Goal: Task Accomplishment & Management: Complete application form

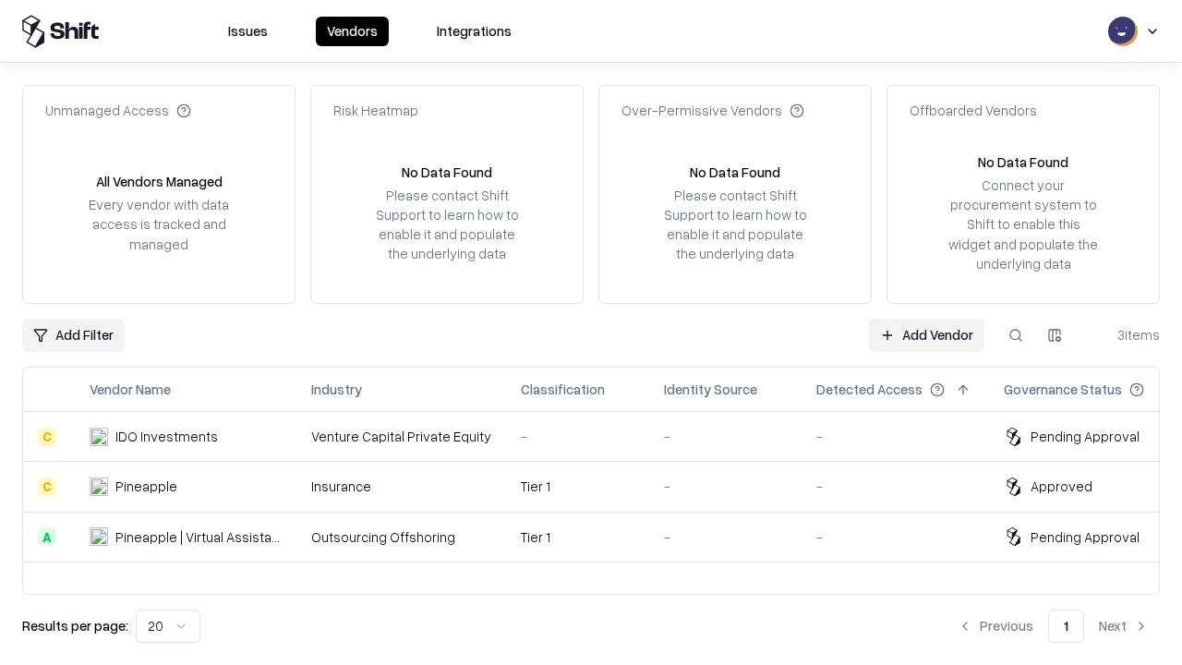
click at [926, 334] on link "Add Vendor" at bounding box center [926, 335] width 115 height 33
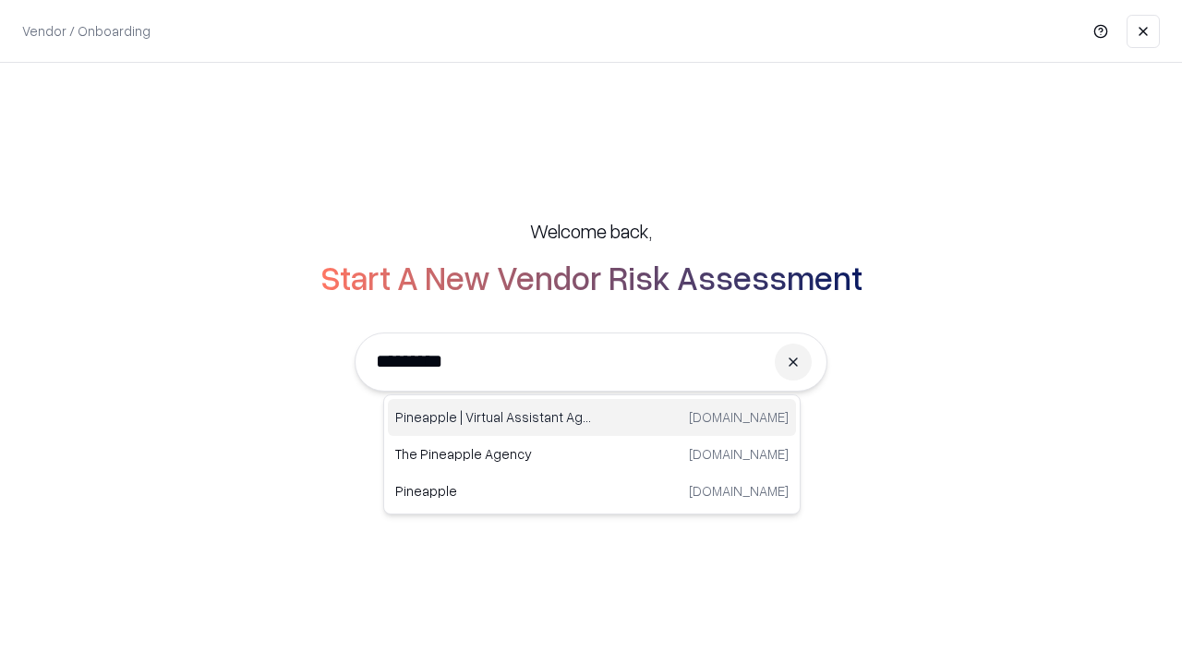
click at [592, 417] on div "Pineapple | Virtual Assistant Agency [DOMAIN_NAME]" at bounding box center [592, 417] width 408 height 37
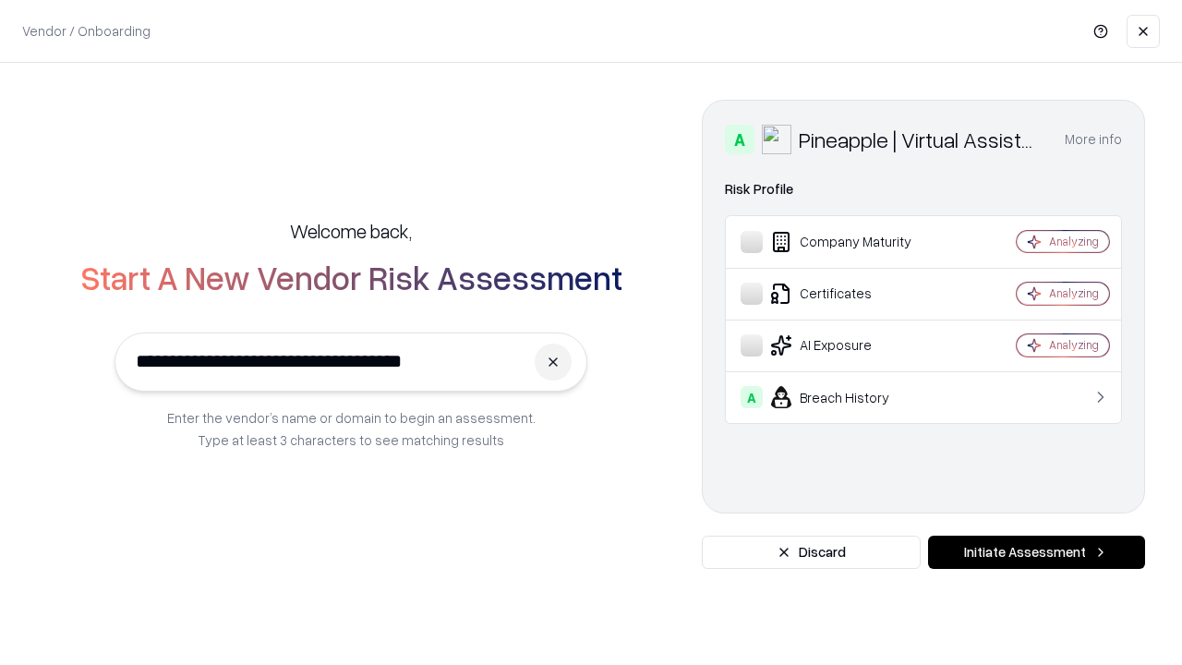
type input "**********"
click at [1036, 552] on button "Initiate Assessment" at bounding box center [1036, 552] width 217 height 33
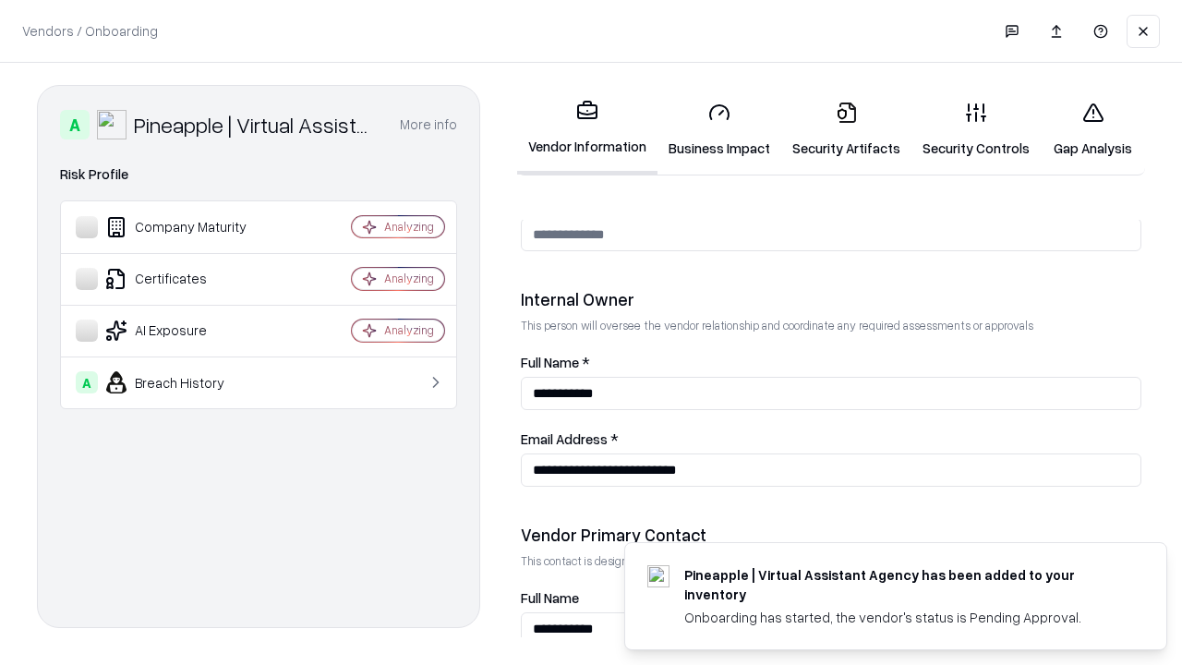
scroll to position [957, 0]
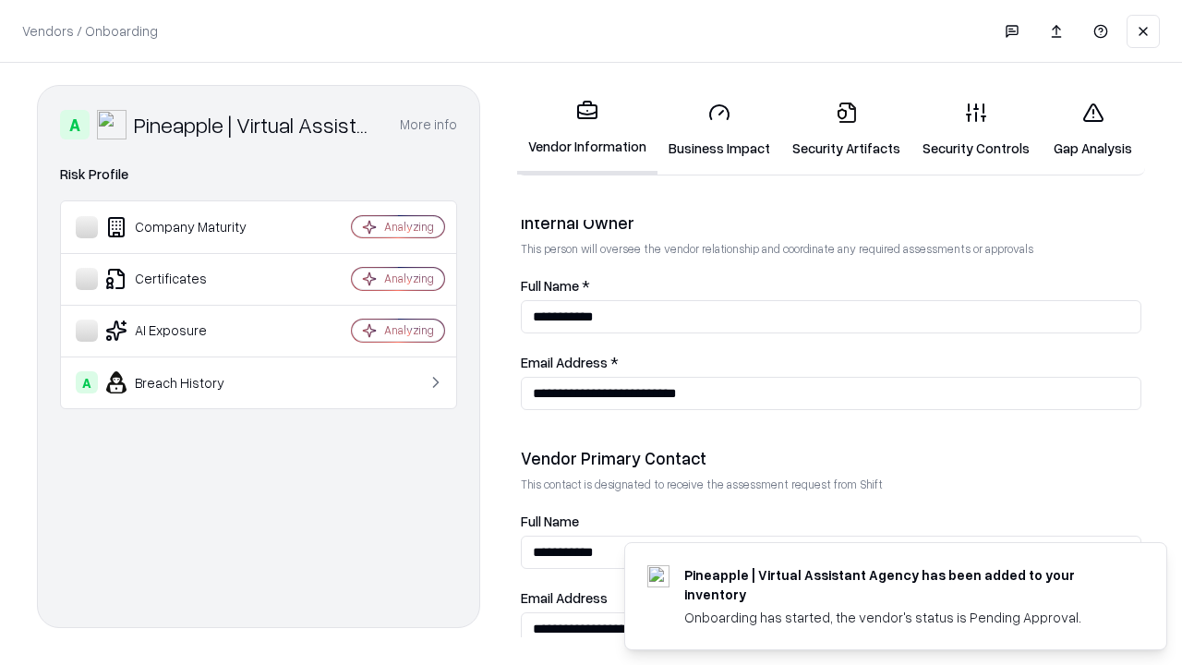
click at [719, 129] on link "Business Impact" at bounding box center [720, 130] width 124 height 86
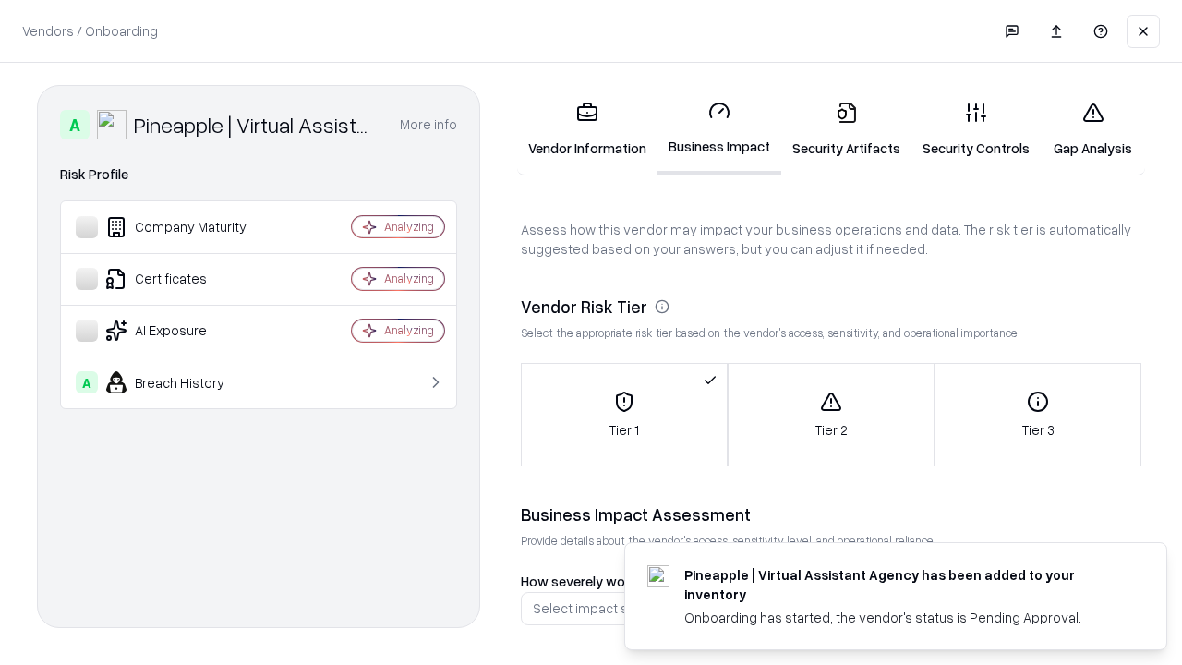
click at [846, 129] on link "Security Artifacts" at bounding box center [846, 130] width 130 height 86
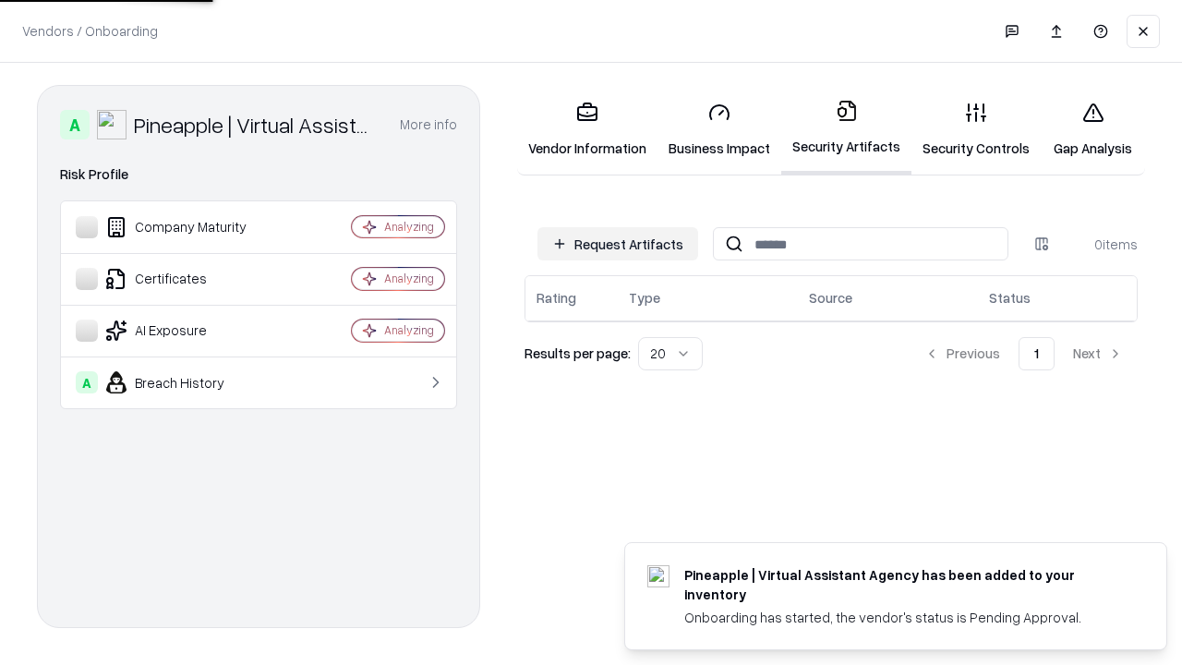
click at [618, 244] on button "Request Artifacts" at bounding box center [617, 243] width 161 height 33
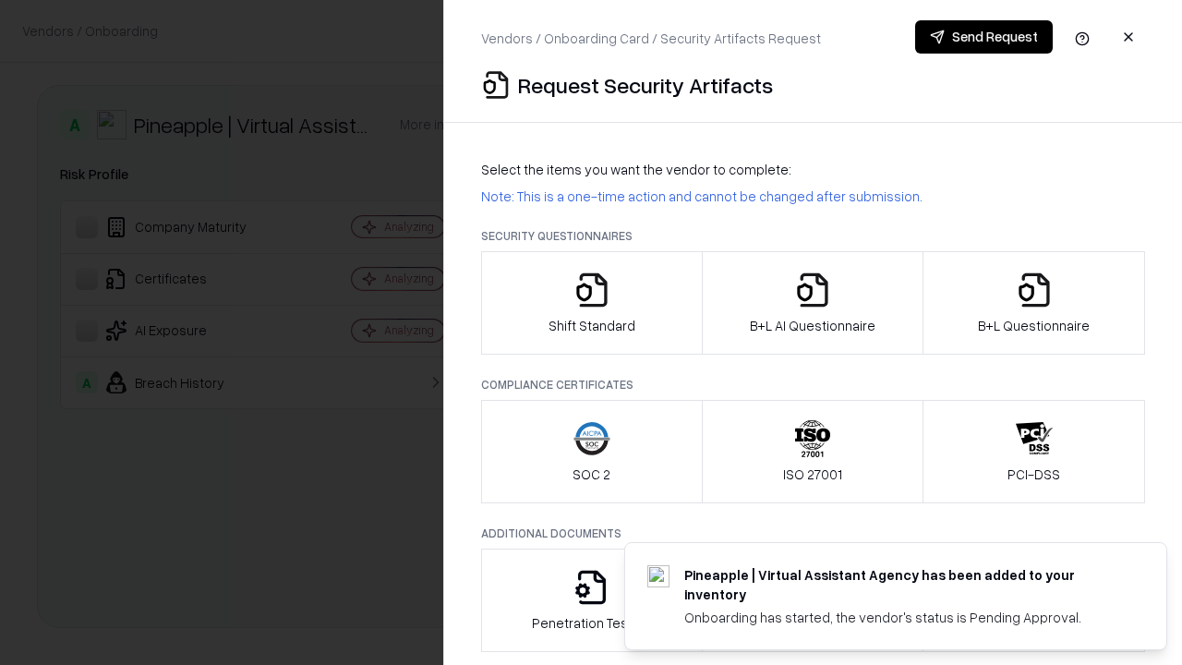
click at [591, 303] on icon "button" at bounding box center [591, 289] width 37 height 37
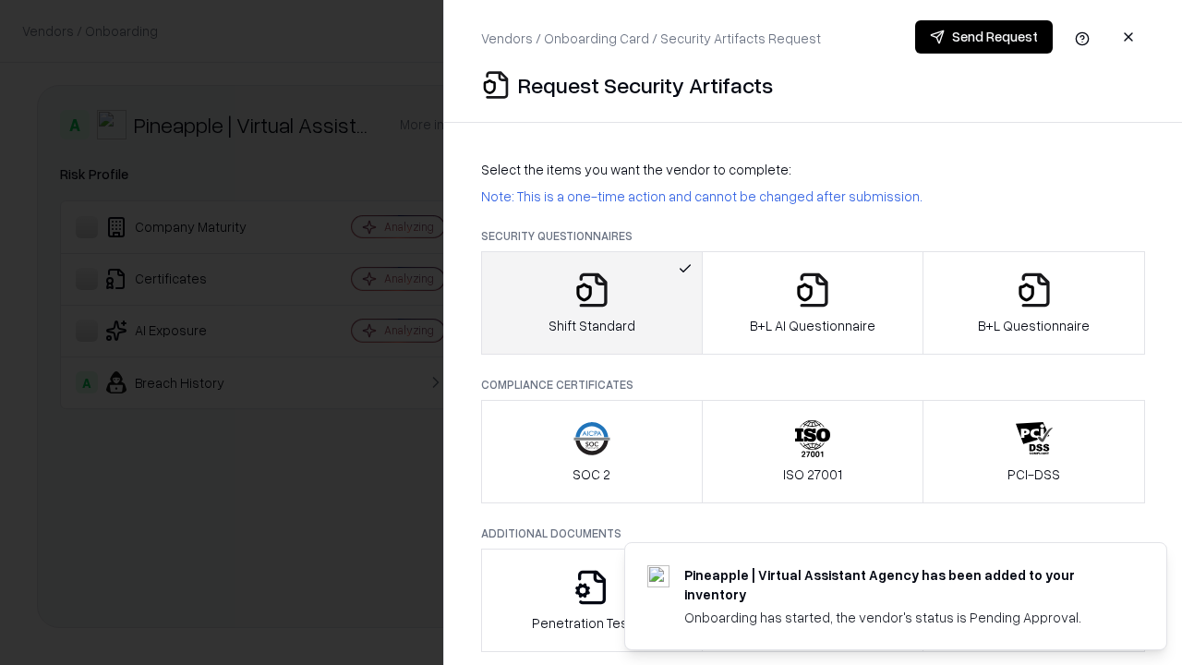
click at [983, 37] on button "Send Request" at bounding box center [984, 36] width 138 height 33
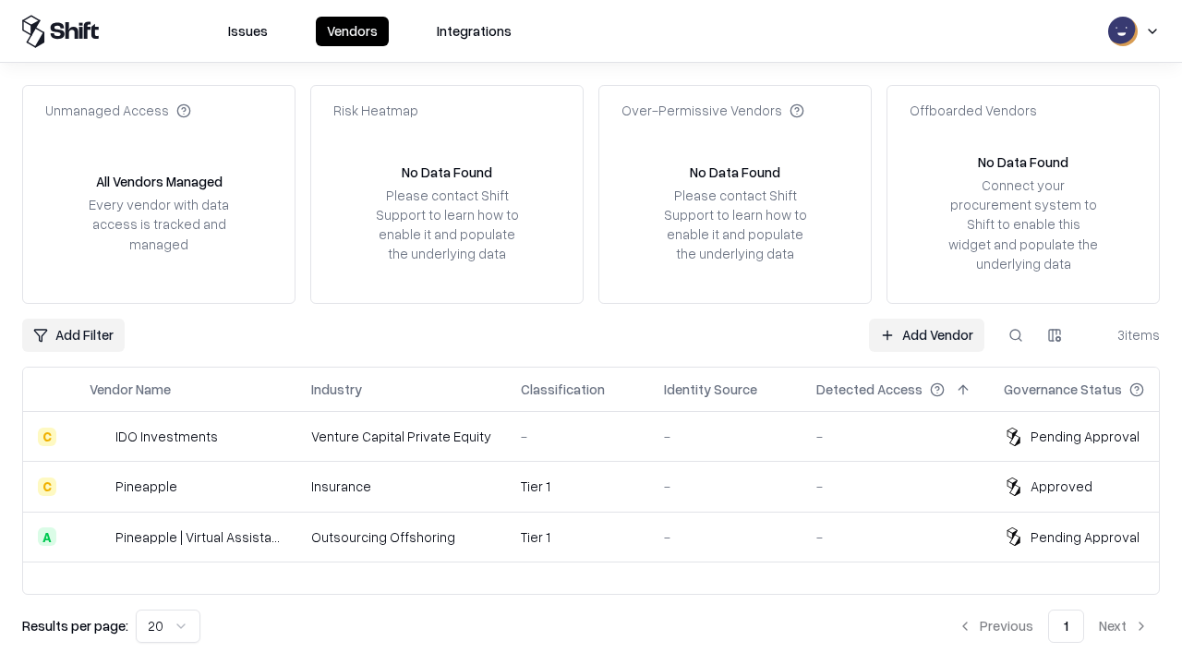
click at [1016, 334] on button at bounding box center [1015, 335] width 33 height 33
type input "**********"
click at [602, 537] on div "Tier 1" at bounding box center [578, 536] width 114 height 19
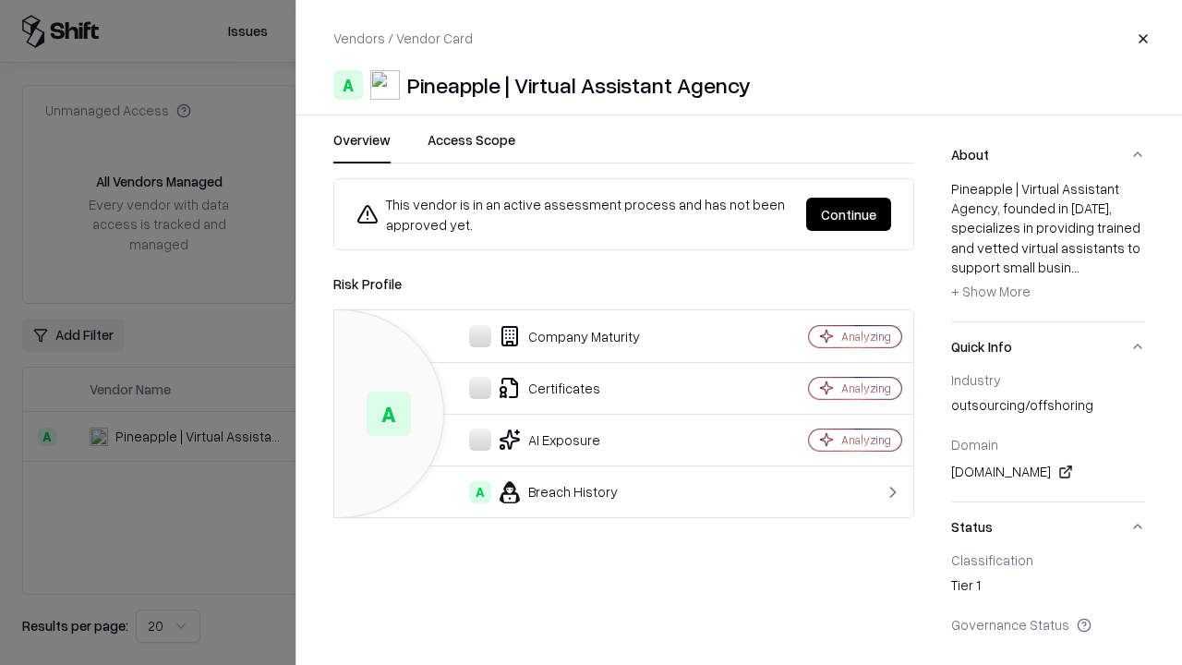
click at [849, 214] on button "Continue" at bounding box center [848, 214] width 85 height 33
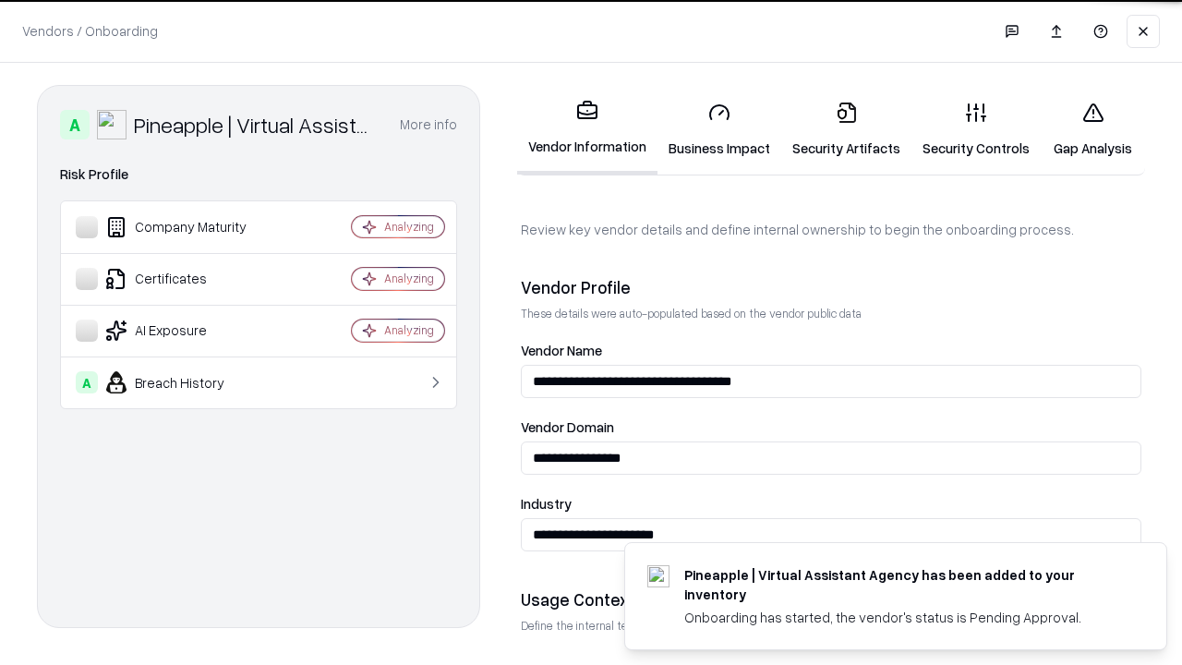
click at [846, 129] on link "Security Artifacts" at bounding box center [846, 130] width 130 height 86
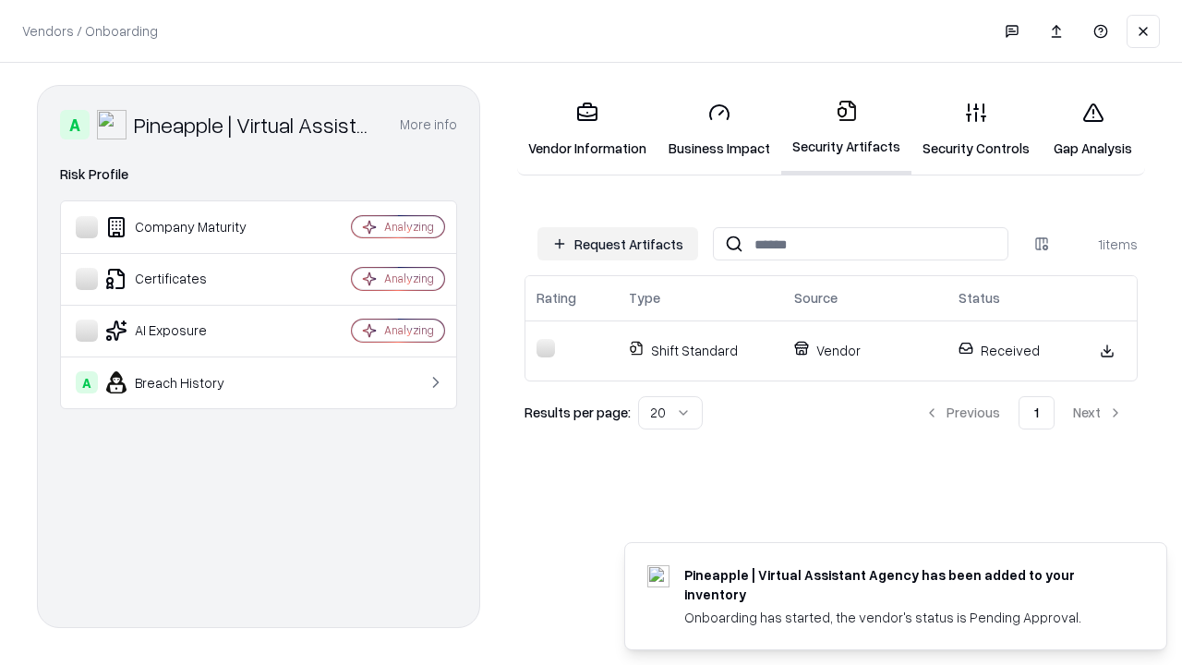
click at [1092, 129] on link "Gap Analysis" at bounding box center [1093, 130] width 104 height 86
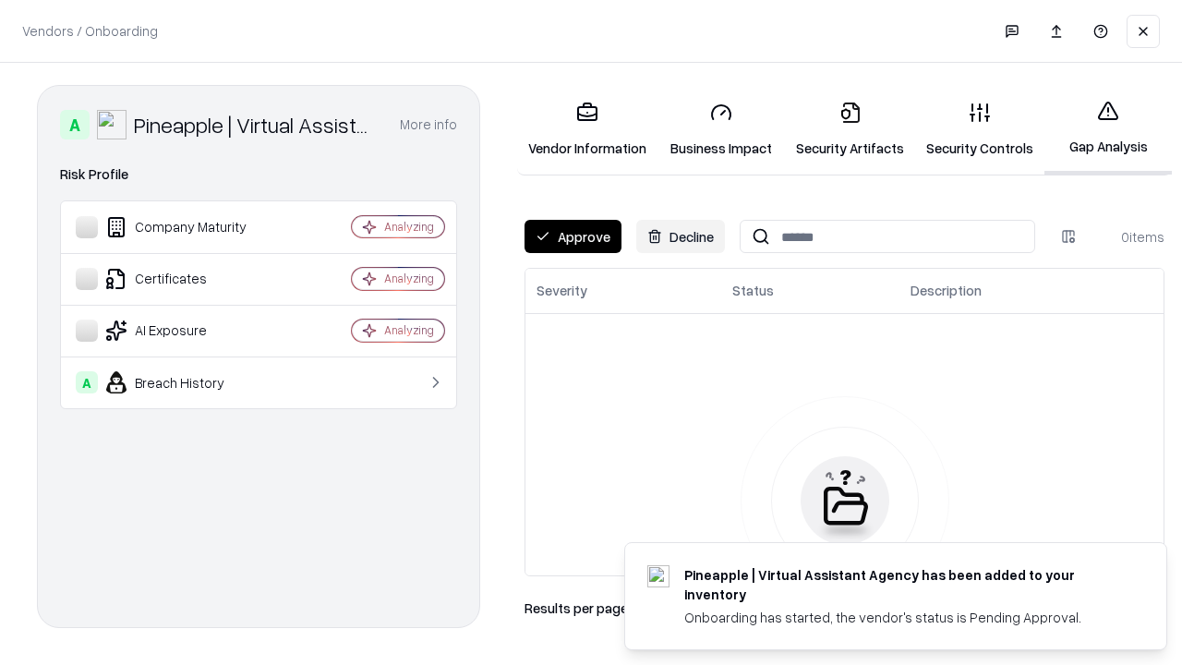
click at [573, 236] on button "Approve" at bounding box center [573, 236] width 97 height 33
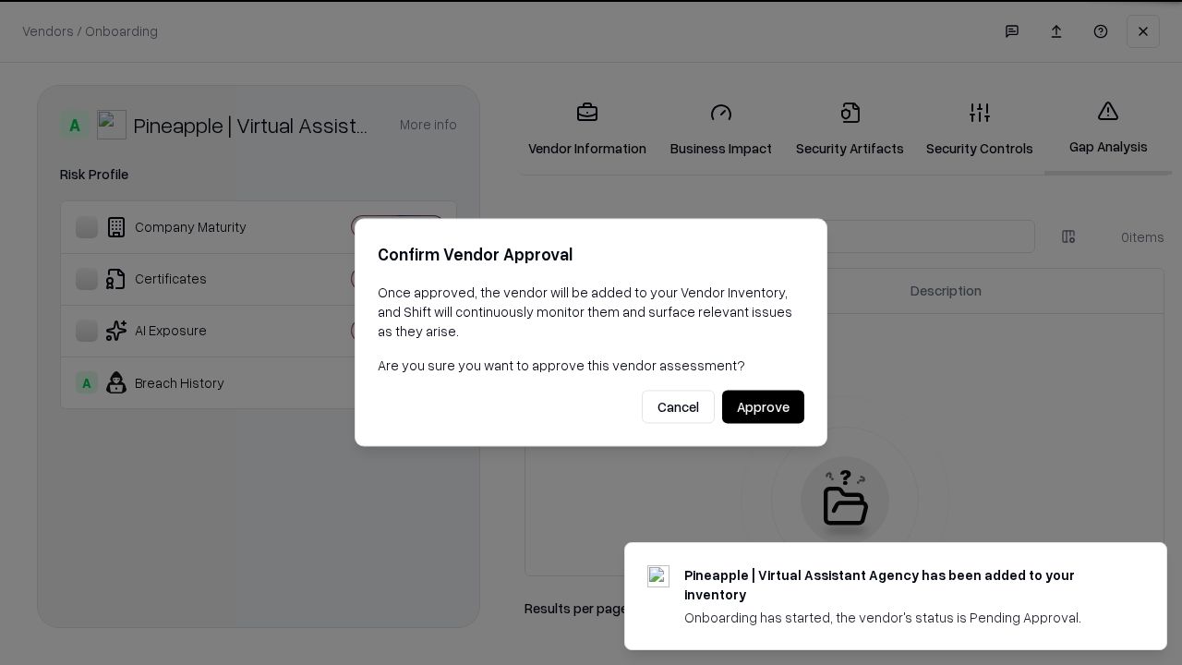
click at [763, 406] on button "Approve" at bounding box center [763, 407] width 82 height 33
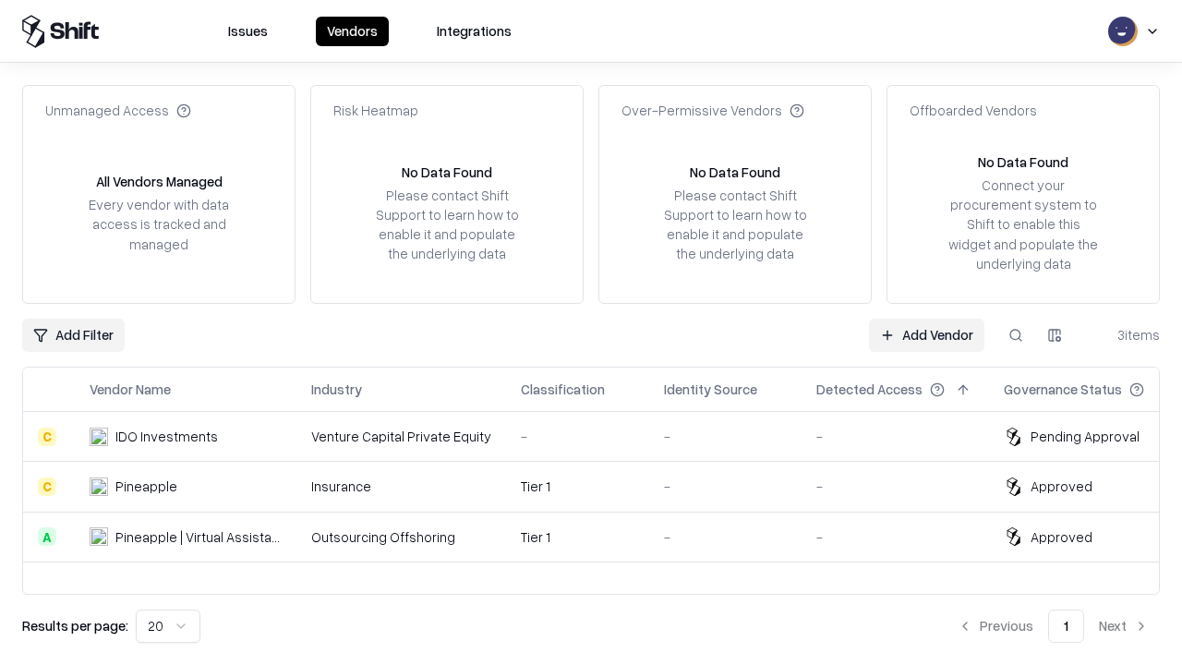
type input "**********"
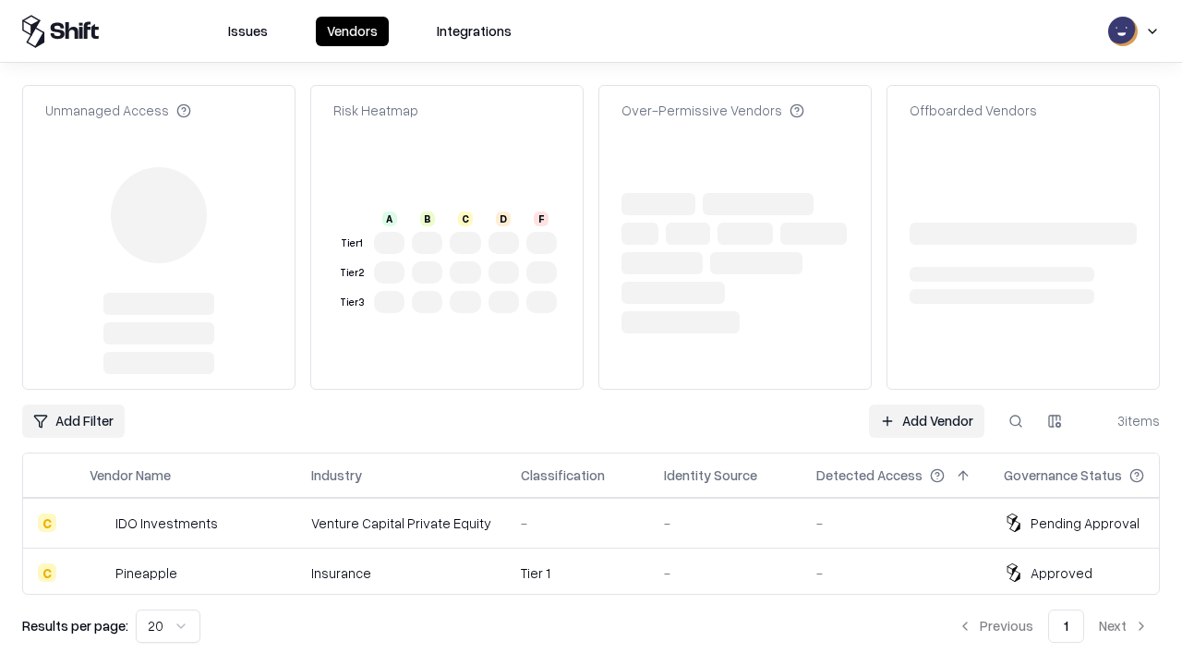
click at [926, 404] on link "Add Vendor" at bounding box center [926, 420] width 115 height 33
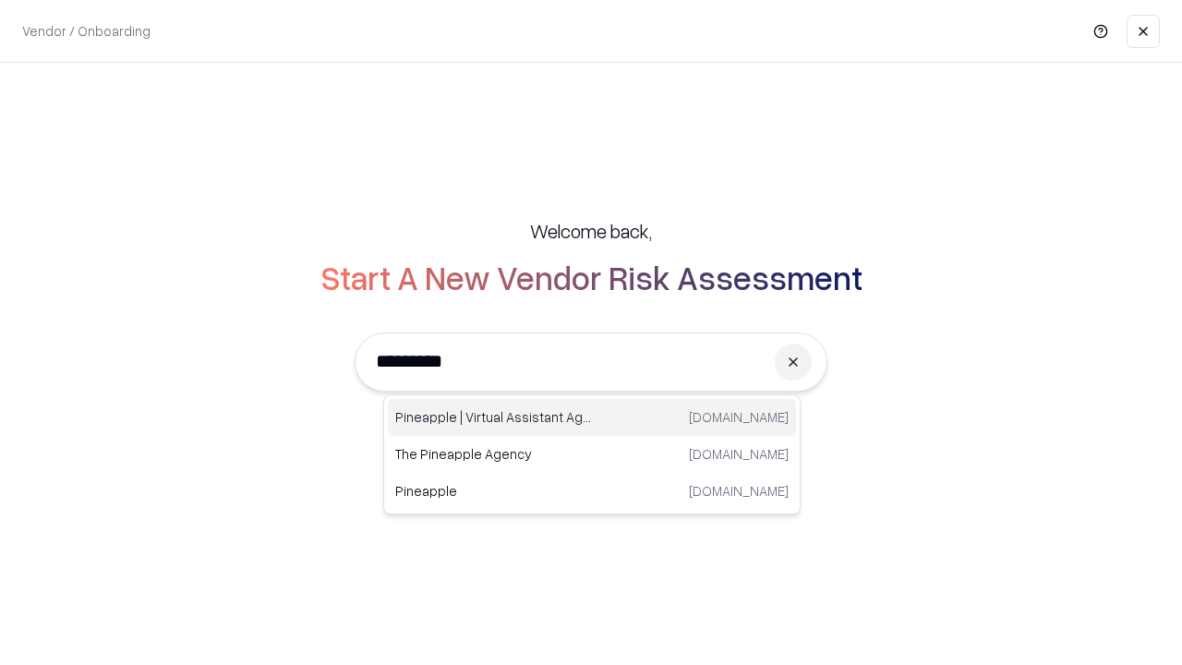
click at [592, 417] on div "Pineapple | Virtual Assistant Agency trypineapple.com" at bounding box center [592, 417] width 408 height 37
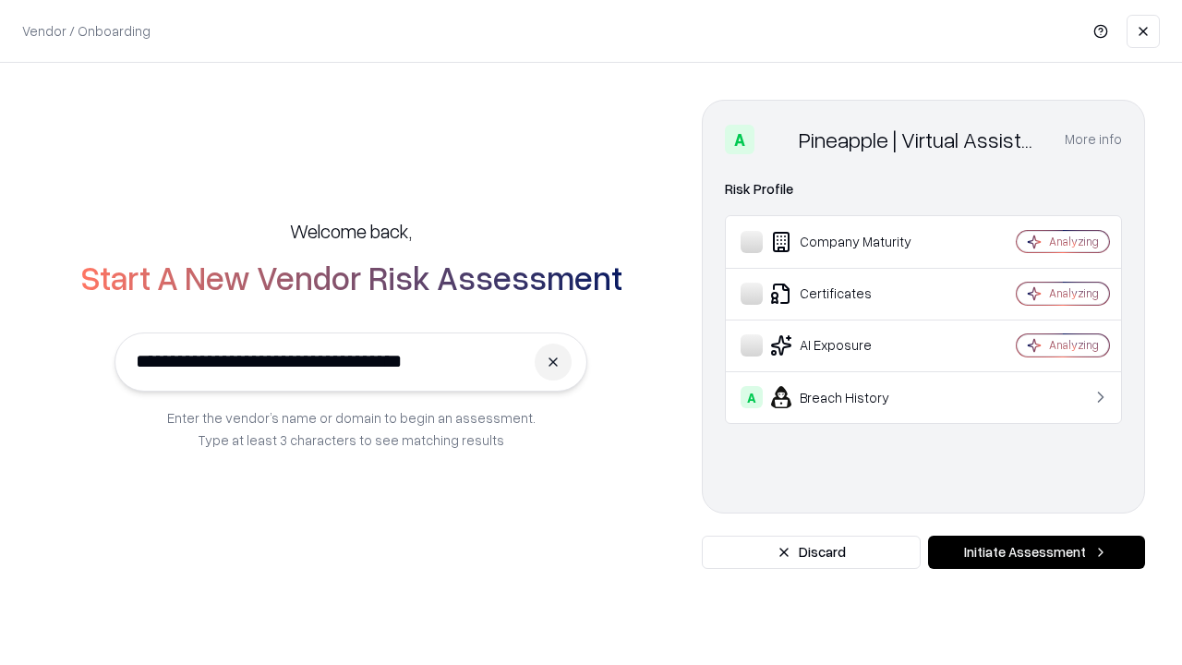
type input "**********"
click at [1036, 552] on button "Initiate Assessment" at bounding box center [1036, 552] width 217 height 33
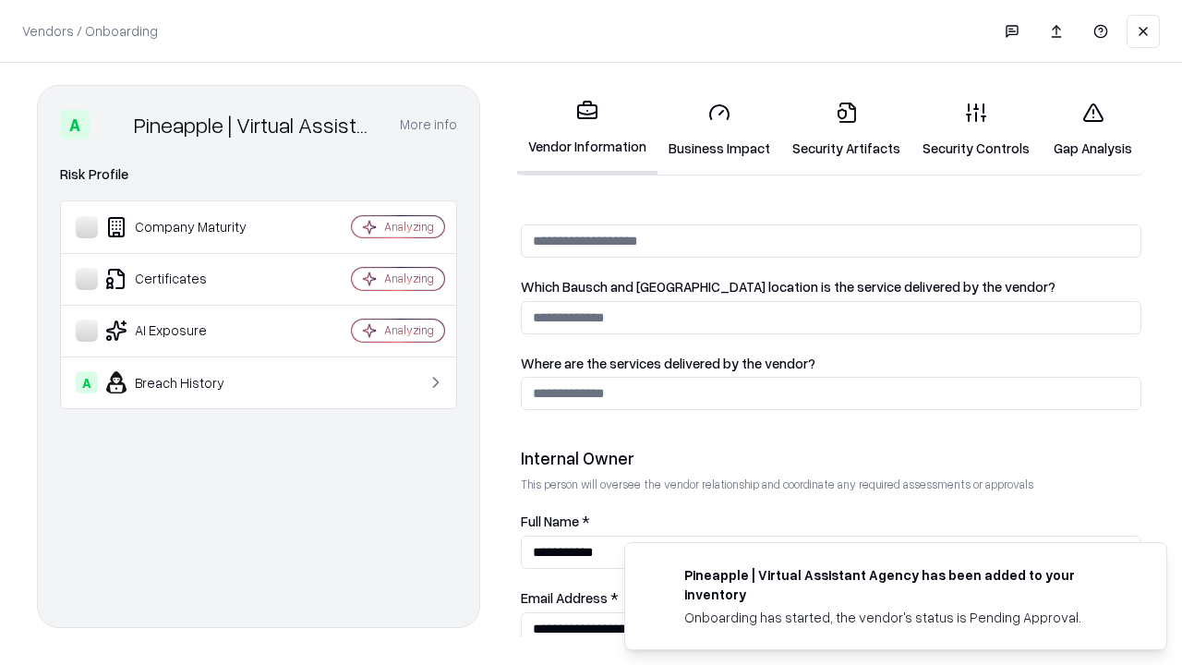
scroll to position [957, 0]
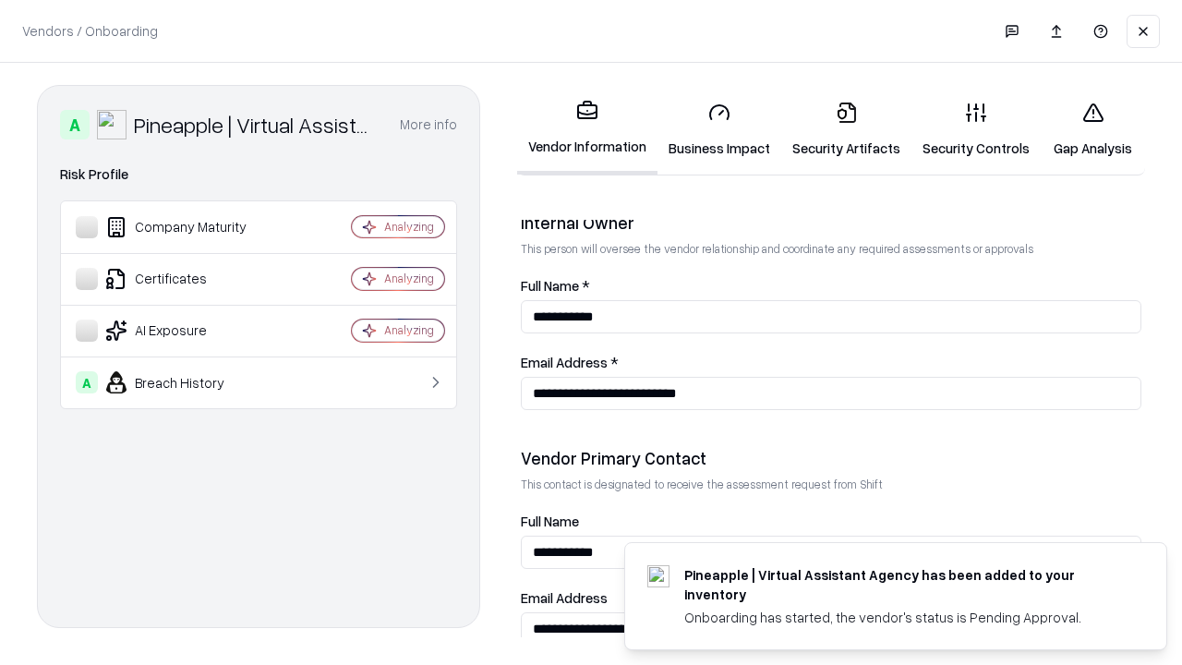
click at [1092, 129] on link "Gap Analysis" at bounding box center [1093, 130] width 104 height 86
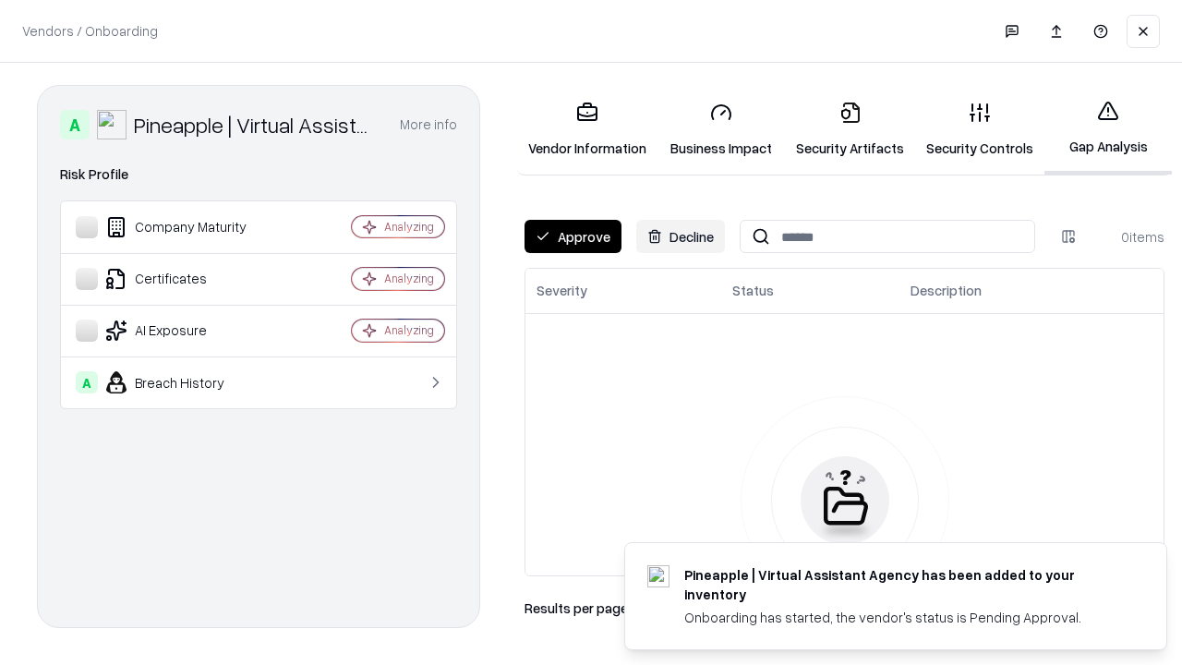
click at [573, 236] on button "Approve" at bounding box center [573, 236] width 97 height 33
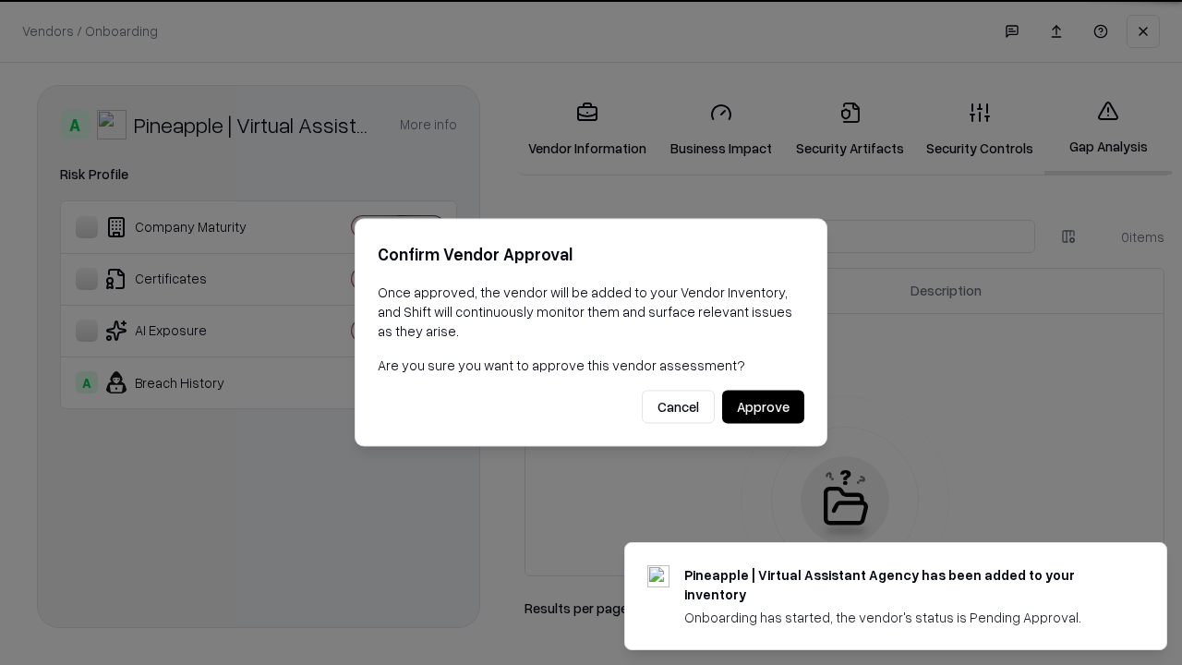
click at [763, 406] on button "Approve" at bounding box center [763, 407] width 82 height 33
